Goal: Check status: Check status

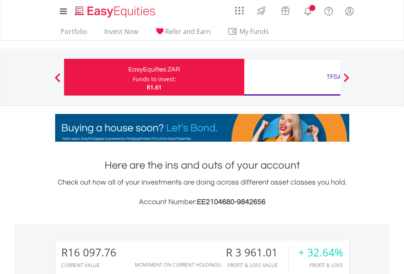
scroll to position [78, 128]
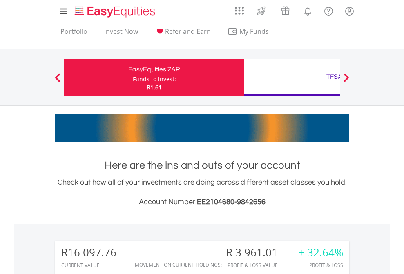
click at [133, 77] on div "Funds to invest:" at bounding box center [154, 79] width 43 height 8
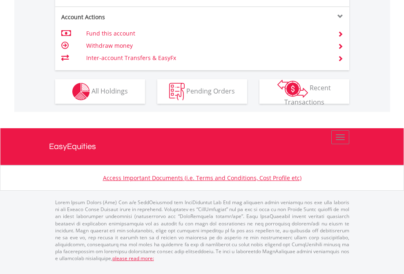
scroll to position [832, 0]
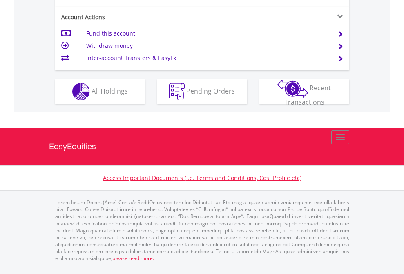
scroll to position [767, 0]
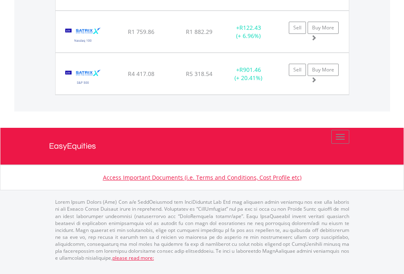
scroll to position [78, 128]
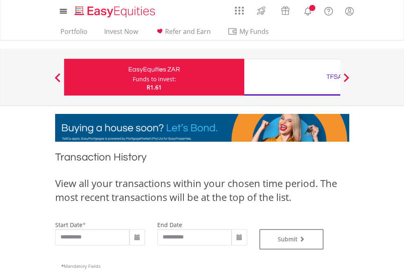
click at [133, 77] on div "Funds to invest:" at bounding box center [154, 79] width 43 height 8
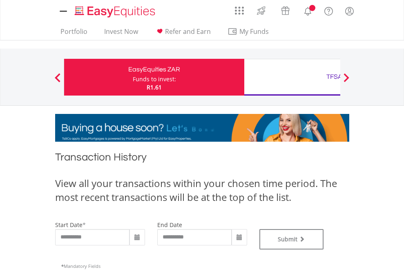
type input "**********"
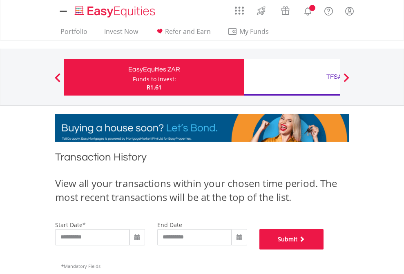
click at [324, 250] on button "Submit" at bounding box center [291, 239] width 65 height 20
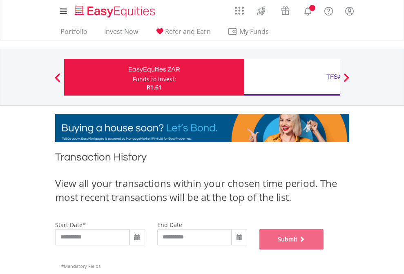
scroll to position [331, 0]
